Goal: Transaction & Acquisition: Purchase product/service

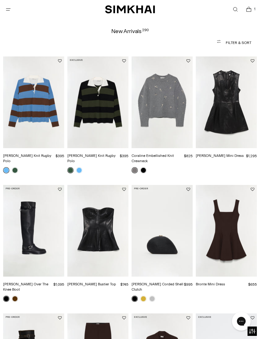
click at [233, 128] on img "Juliette Leather Mini Dress" at bounding box center [226, 103] width 61 height 92
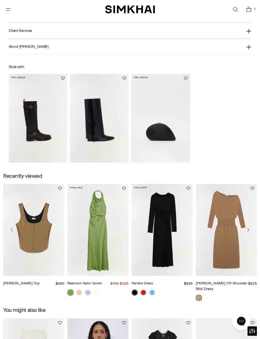
scroll to position [649, 0]
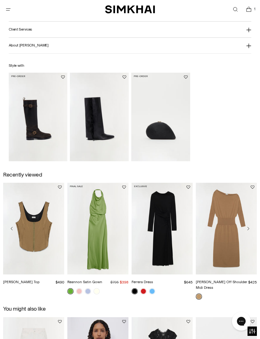
click at [114, 140] on img "Quinn Leather Fringe Boot" at bounding box center [99, 117] width 59 height 88
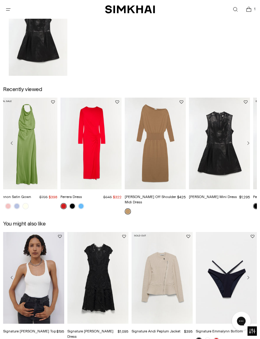
scroll to position [751, 0]
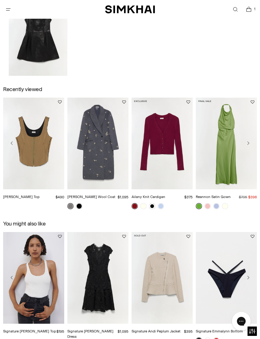
click at [218, 155] on img "Reannon Satin Gown" at bounding box center [226, 144] width 61 height 92
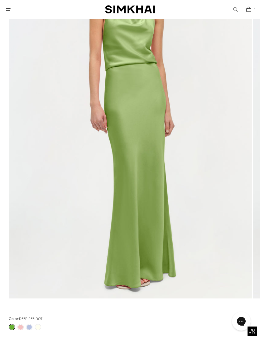
scroll to position [129, 0]
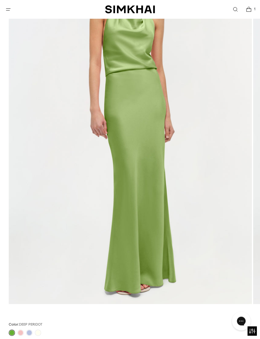
click at [10, 11] on icon "Open menu modal" at bounding box center [8, 9] width 7 height 5
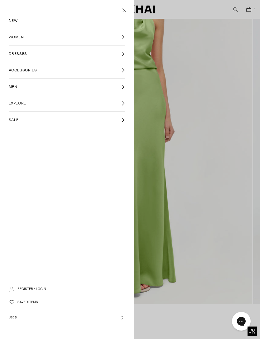
click at [80, 54] on link "DRESSES" at bounding box center [67, 54] width 117 height 16
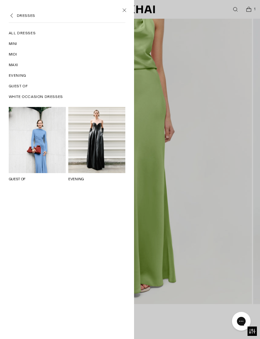
click at [84, 177] on link "EVENING" at bounding box center [76, 179] width 16 height 4
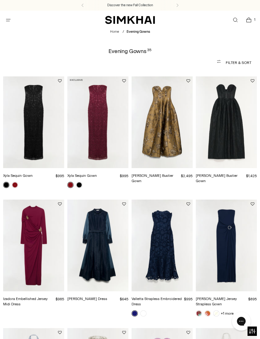
click at [175, 146] on img "Elaria Jacquard Bustier Gown" at bounding box center [162, 122] width 61 height 92
click at [229, 125] on img "Adeena Jacquard Bustier Gown" at bounding box center [226, 122] width 61 height 92
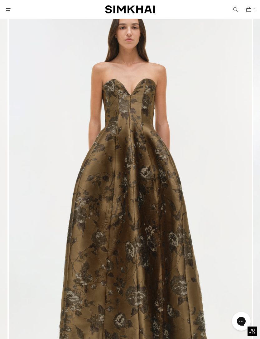
scroll to position [88, 0]
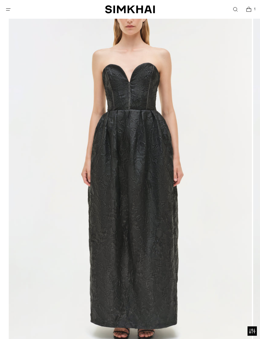
scroll to position [112, 0]
